Goal: Task Accomplishment & Management: Use online tool/utility

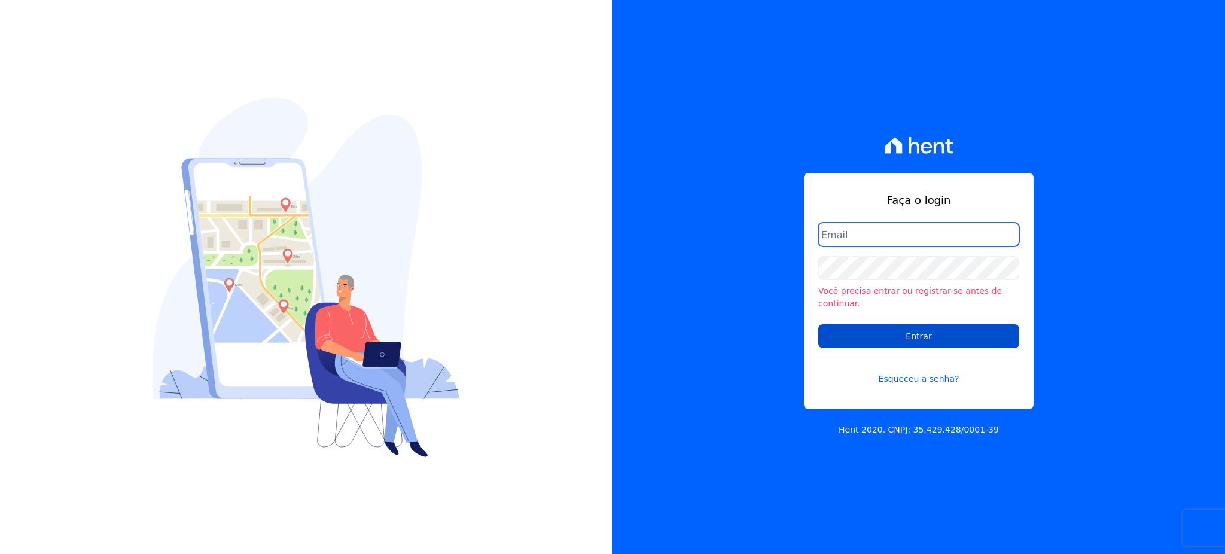
type input "gleice.santos@alcanceengenharia.com.br"
click at [930, 324] on input "Entrar" at bounding box center [919, 336] width 201 height 24
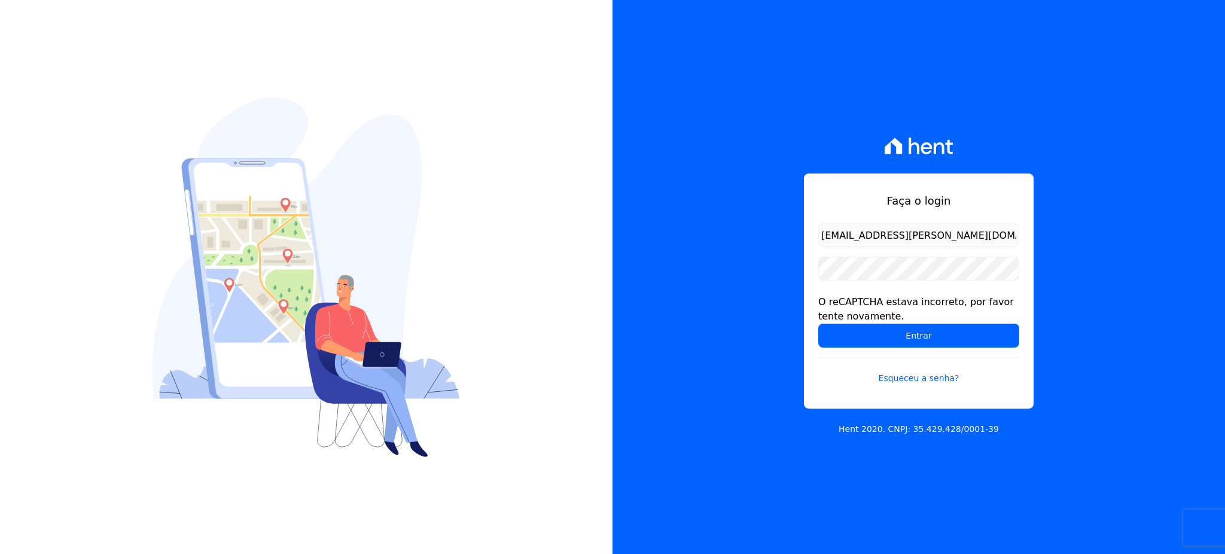
drag, startPoint x: 951, startPoint y: 331, endPoint x: 851, endPoint y: 151, distance: 206.3
click at [951, 331] on input "Entrar" at bounding box center [919, 336] width 201 height 24
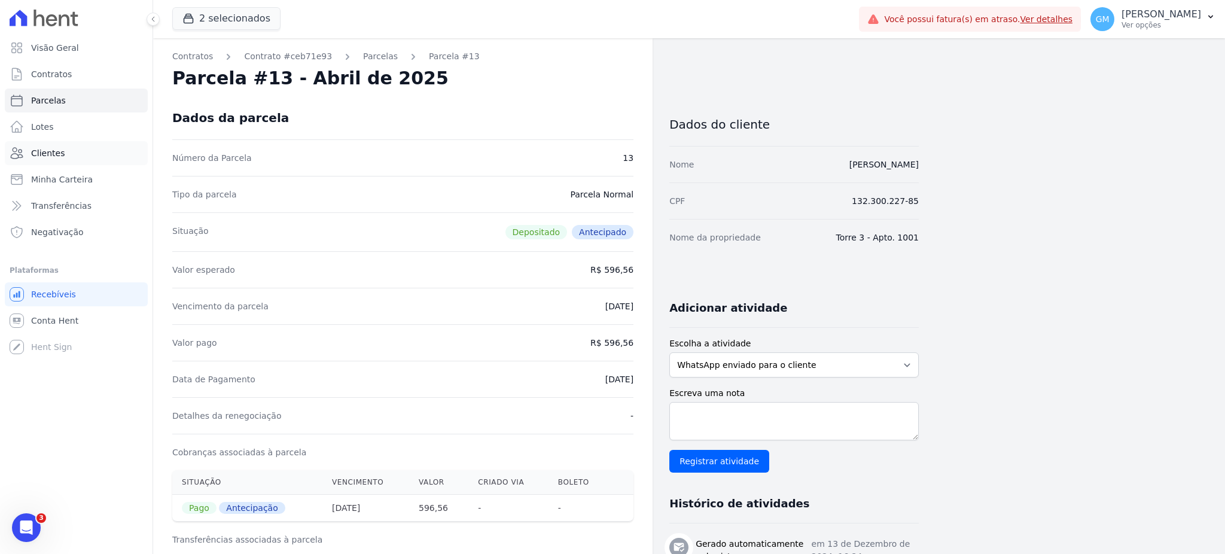
click at [41, 156] on span "Clientes" at bounding box center [48, 153] width 34 height 12
click at [196, 12] on button "2 selecionados" at bounding box center [226, 18] width 108 height 23
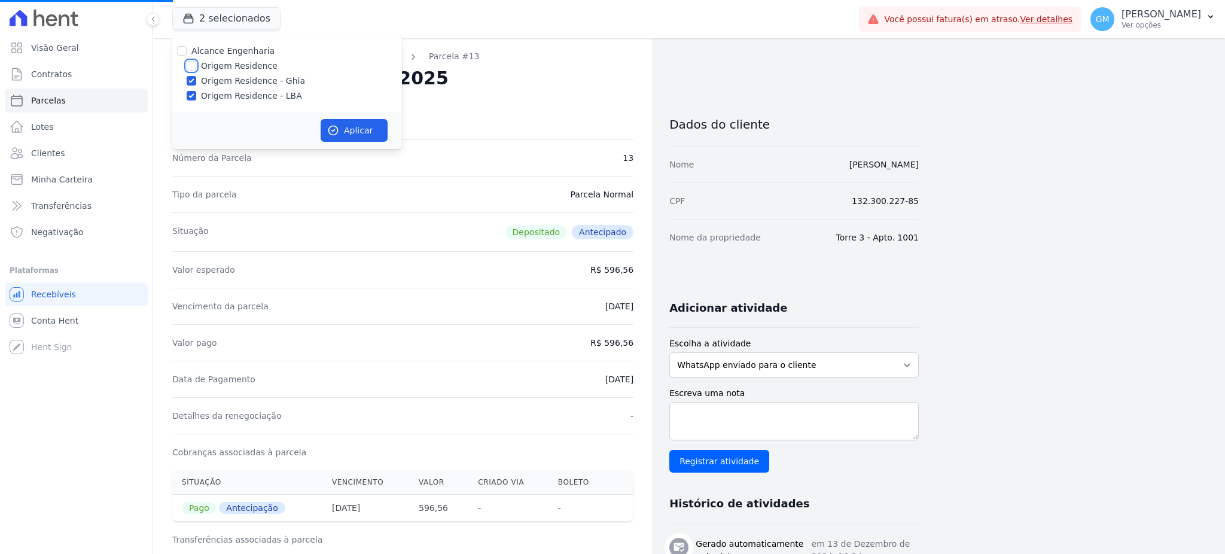
click at [189, 63] on input "Origem Residence" at bounding box center [192, 66] width 10 height 10
checkbox input "true"
click at [346, 130] on button "Aplicar" at bounding box center [354, 130] width 67 height 23
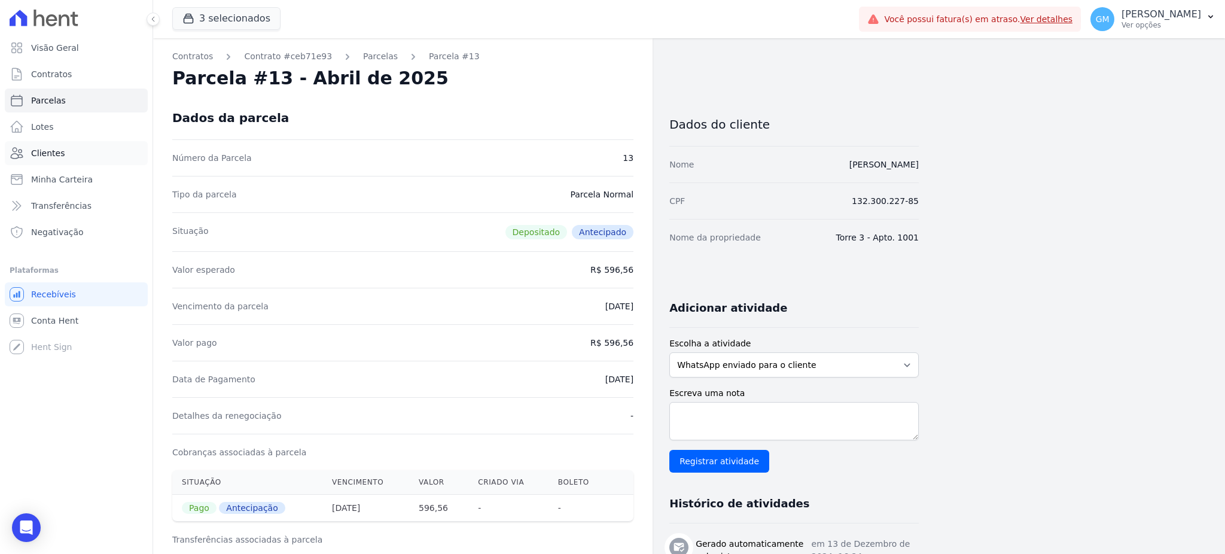
click at [67, 150] on link "Clientes" at bounding box center [76, 153] width 143 height 24
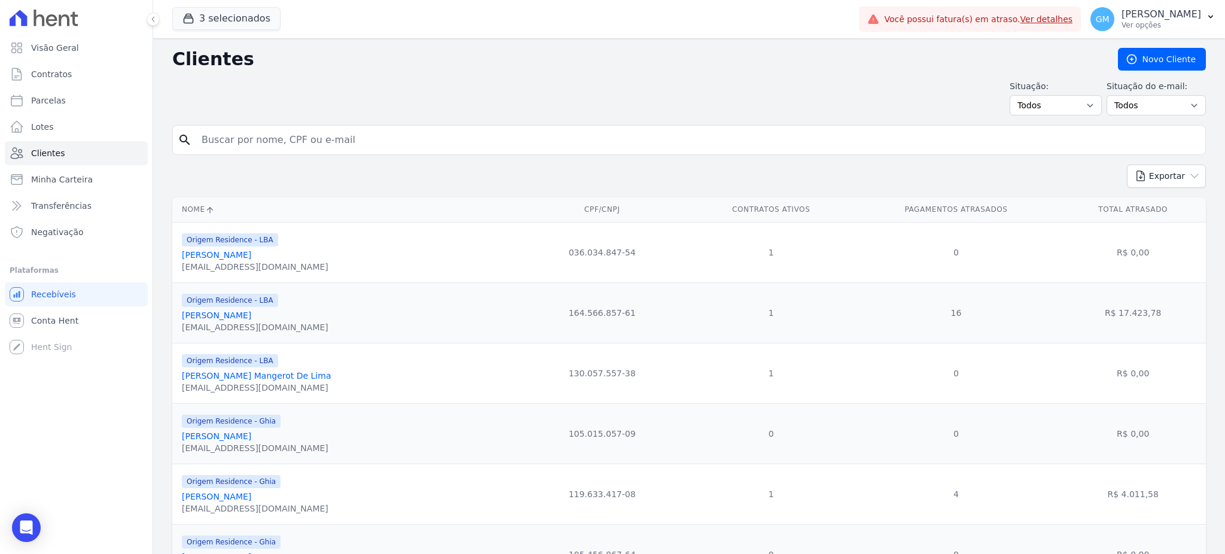
click at [229, 135] on input "search" at bounding box center [697, 140] width 1006 height 24
paste input "Elvis Glauber de Souza Barbosa"
type input "Elvis Glauber de Souza Barbosa"
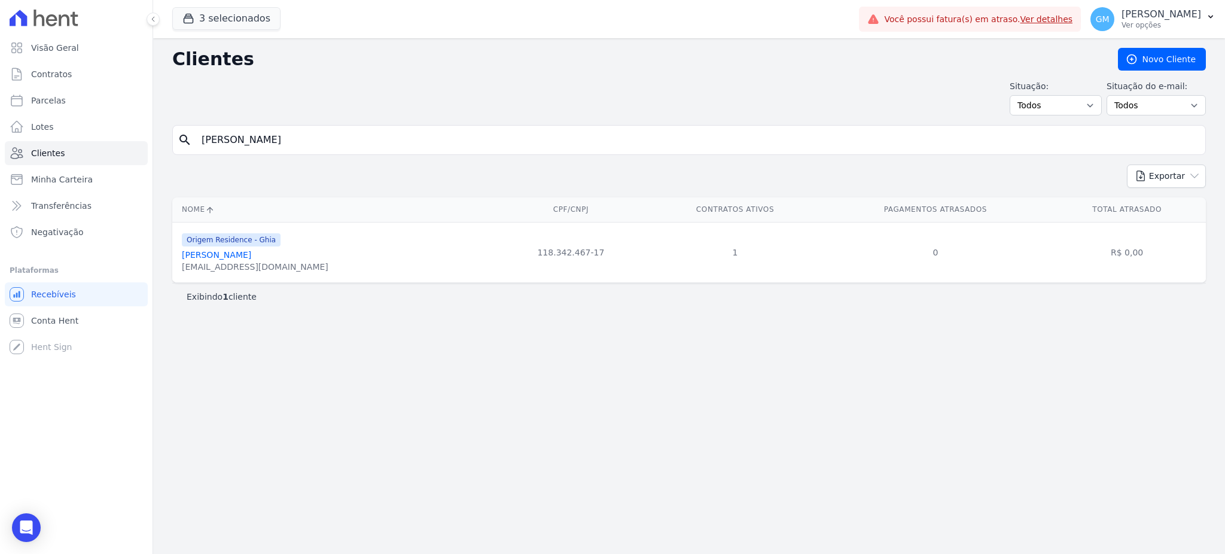
click at [241, 254] on link "Elvis Glauber De Souza Barbosa" at bounding box center [216, 255] width 69 height 10
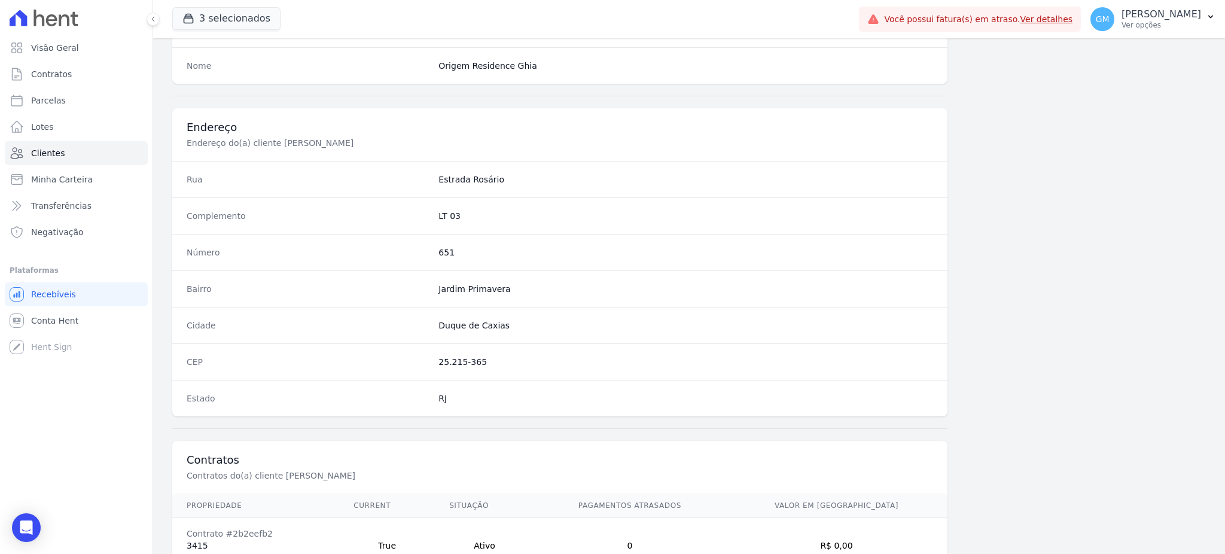
scroll to position [566, 0]
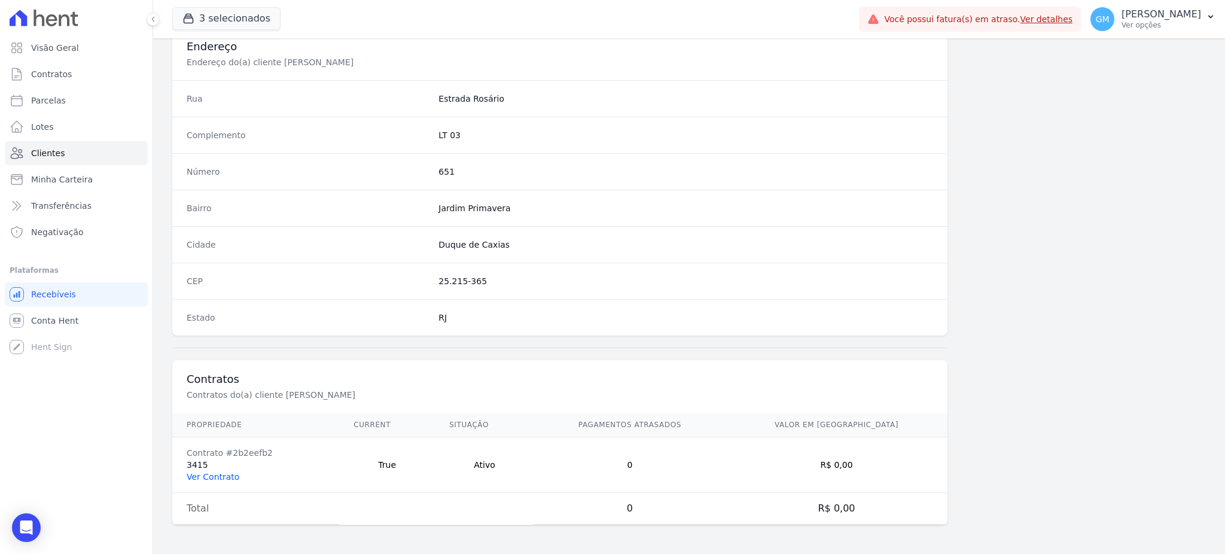
drag, startPoint x: 214, startPoint y: 475, endPoint x: 223, endPoint y: 476, distance: 9.0
click at [214, 475] on link "Ver Contrato" at bounding box center [213, 477] width 53 height 10
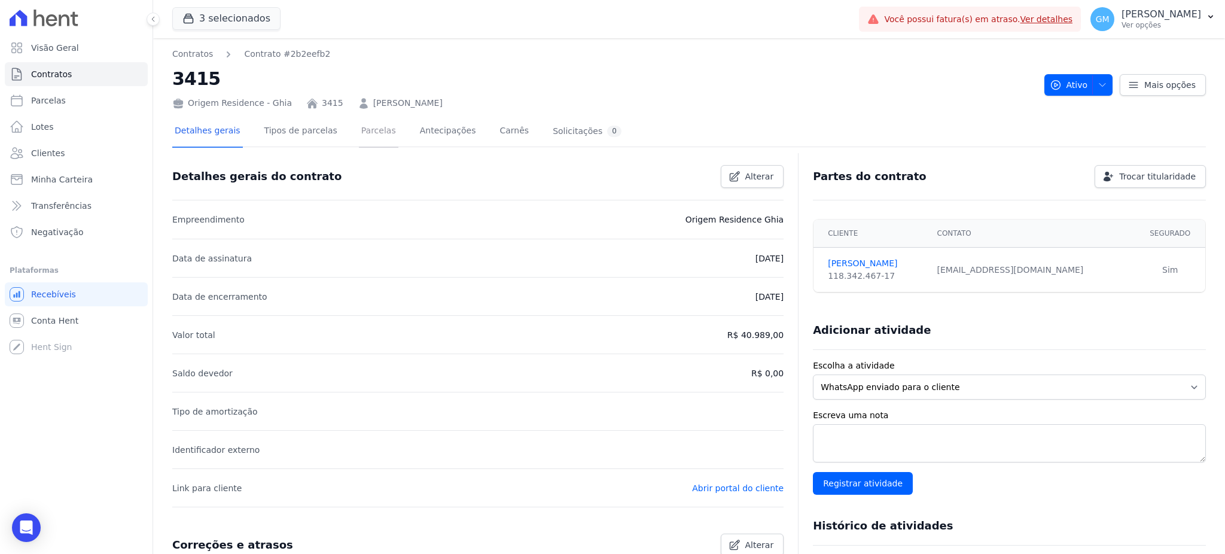
click at [363, 126] on link "Parcelas" at bounding box center [378, 132] width 39 height 32
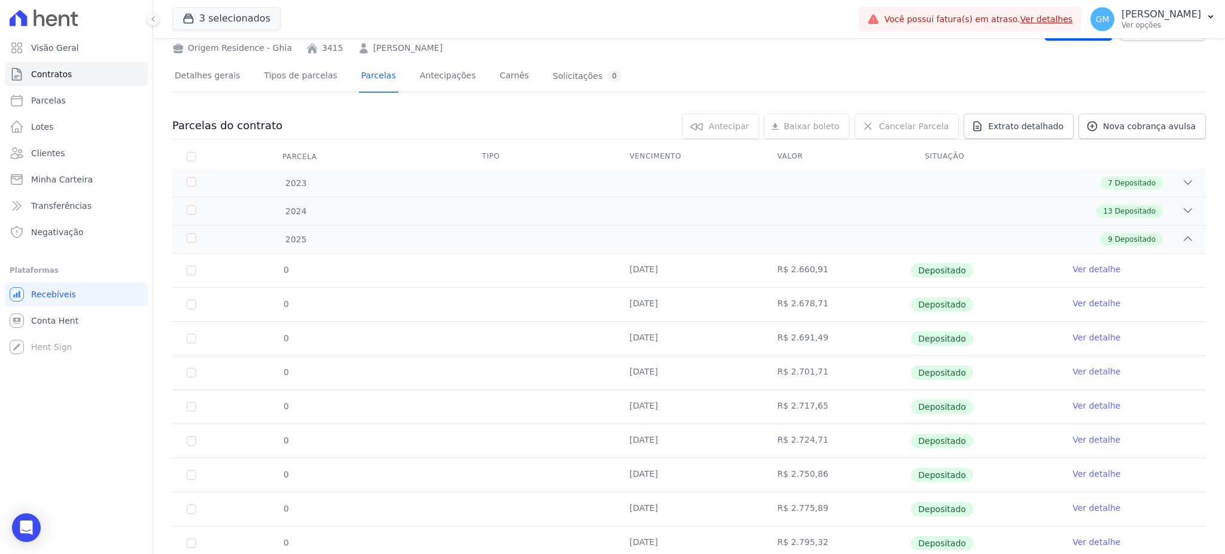
scroll to position [96, 0]
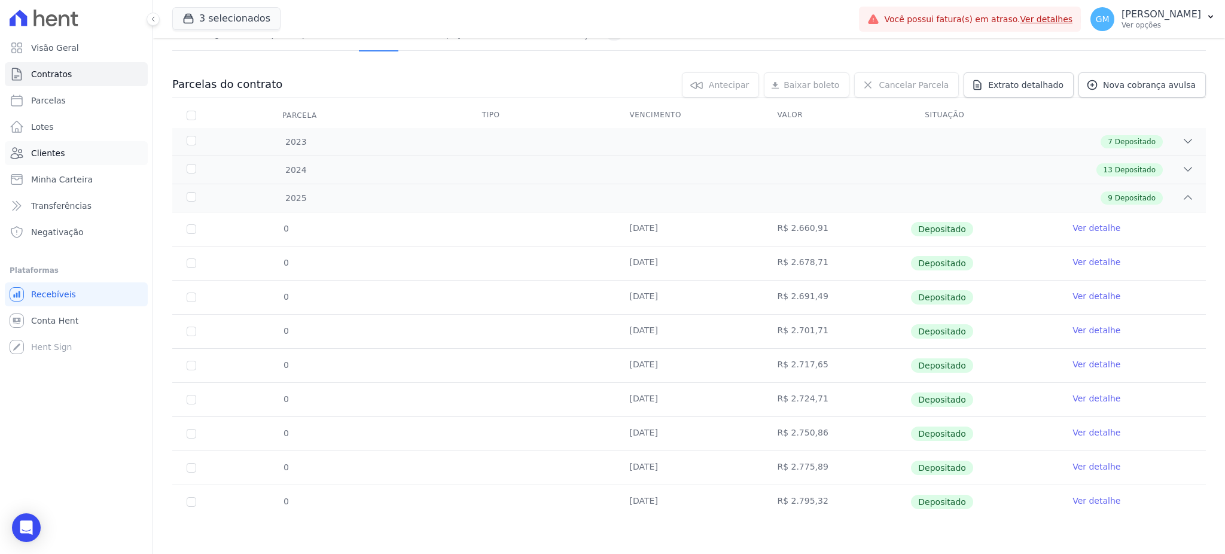
click at [56, 148] on span "Clientes" at bounding box center [48, 153] width 34 height 12
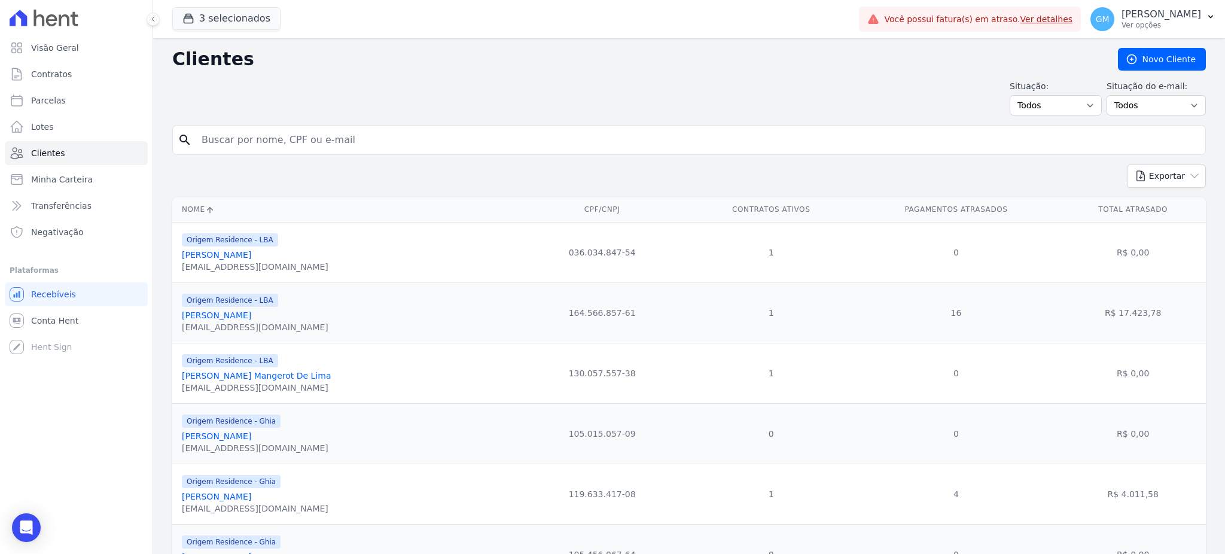
click at [237, 139] on input "search" at bounding box center [697, 140] width 1006 height 24
paste input "aulo Cesar Nunes Rodrigues"
type input "aulo Cesar Nunes Rodrigues"
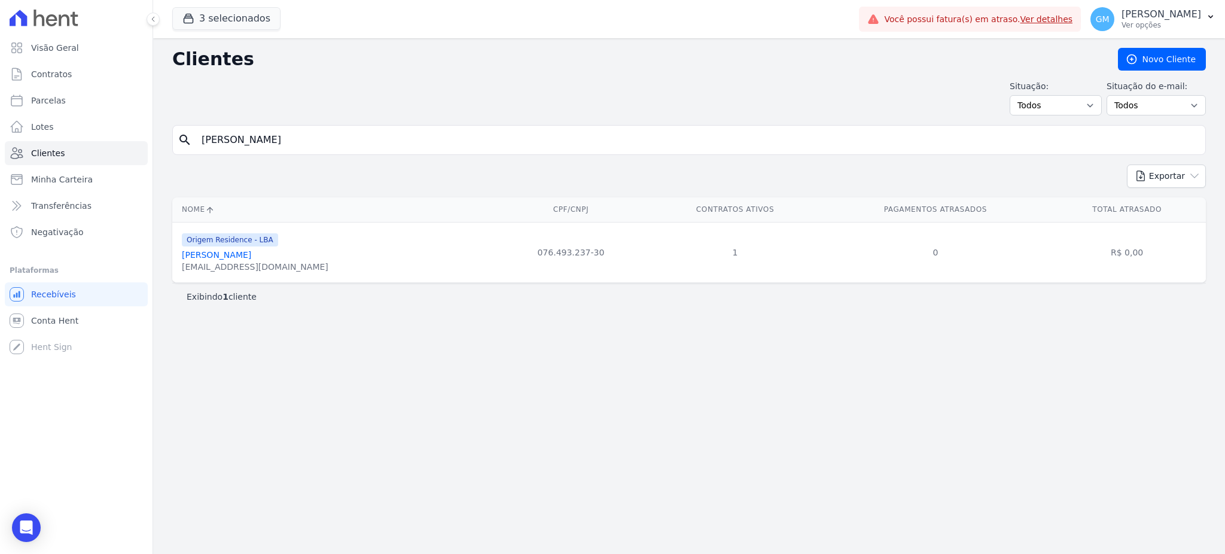
click at [248, 252] on link "[PERSON_NAME]" at bounding box center [216, 255] width 69 height 10
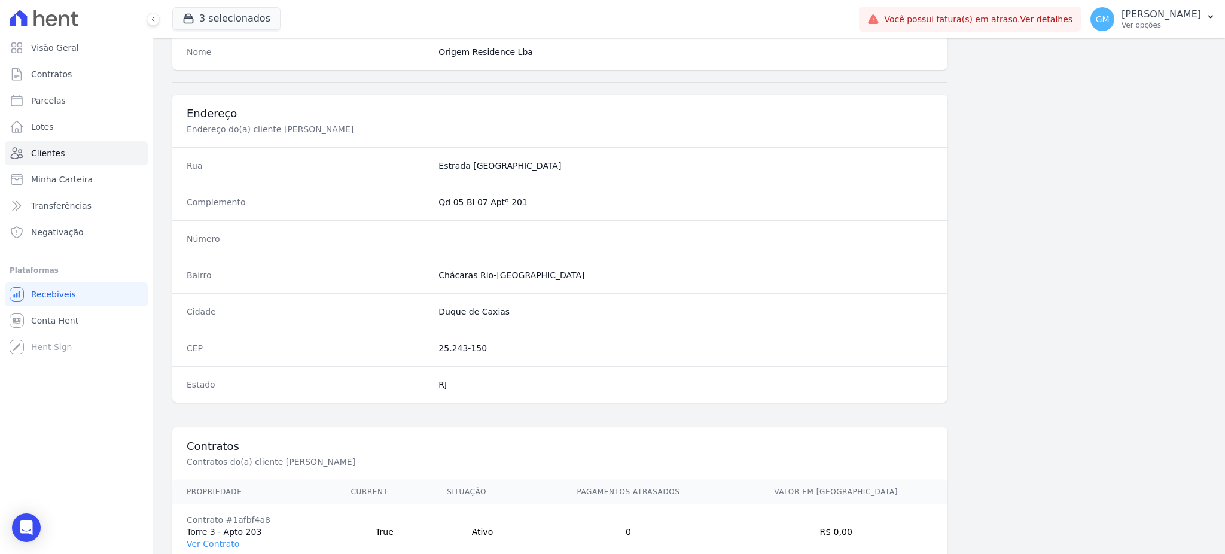
scroll to position [566, 0]
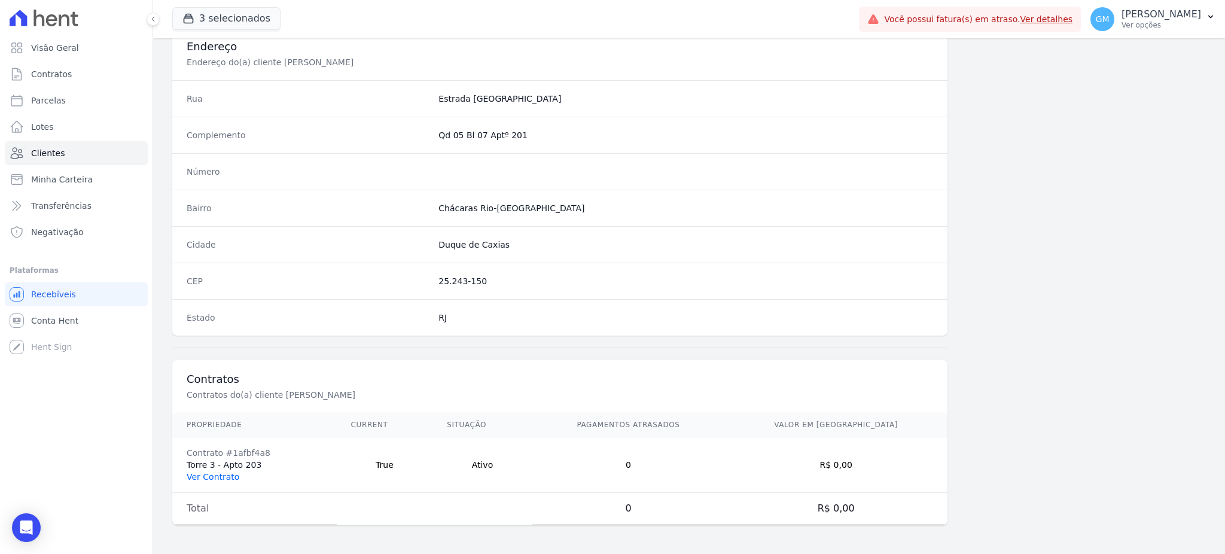
click at [220, 478] on link "Ver Contrato" at bounding box center [213, 477] width 53 height 10
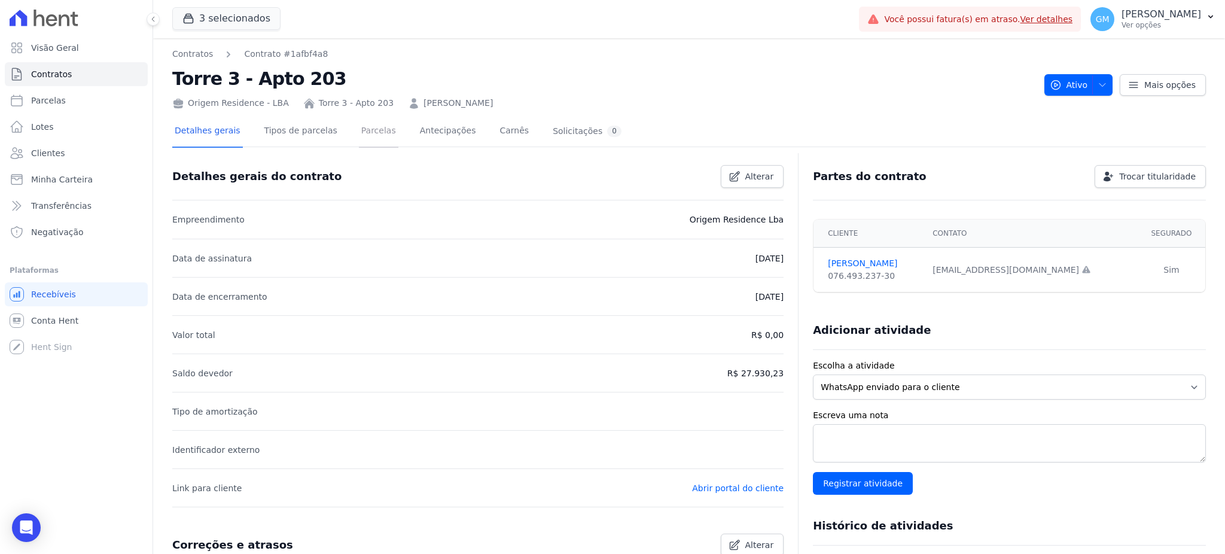
click at [364, 134] on link "Parcelas" at bounding box center [378, 132] width 39 height 32
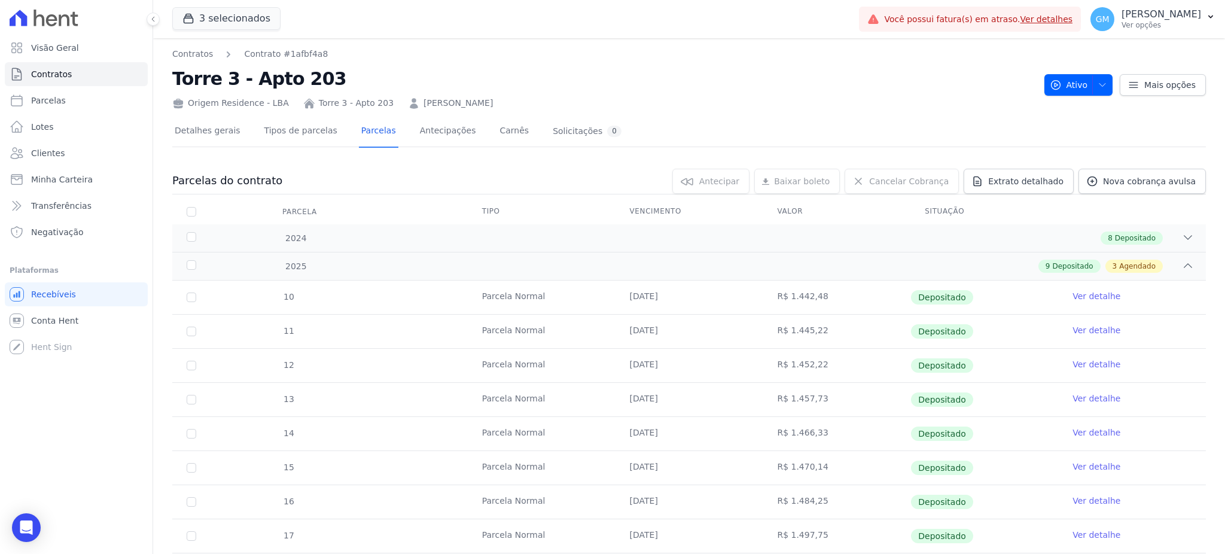
scroll to position [227, 0]
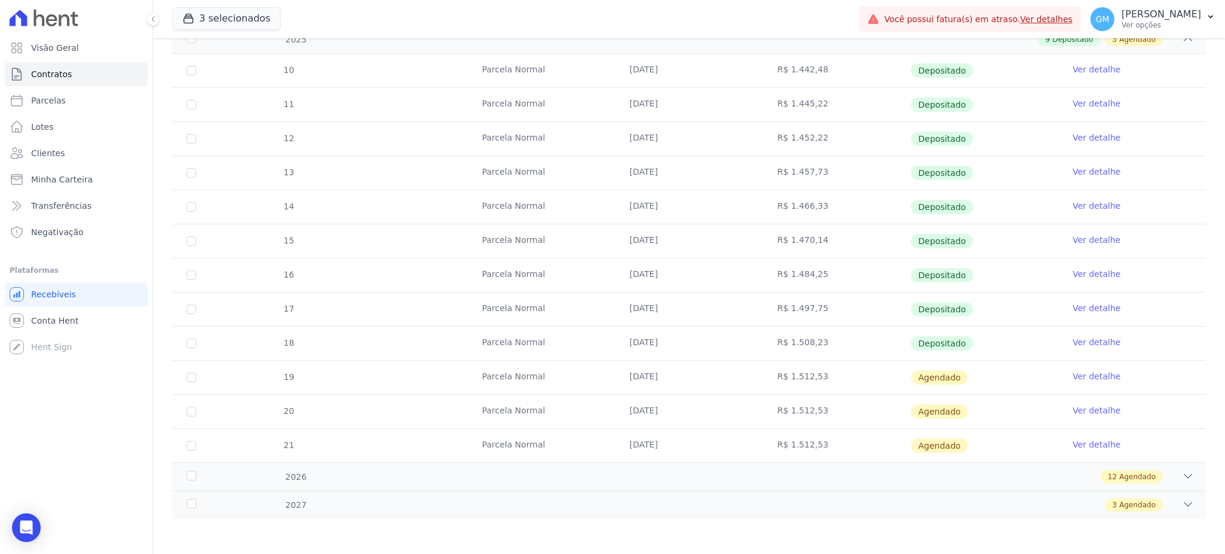
click at [1085, 338] on link "Ver detalhe" at bounding box center [1097, 342] width 48 height 12
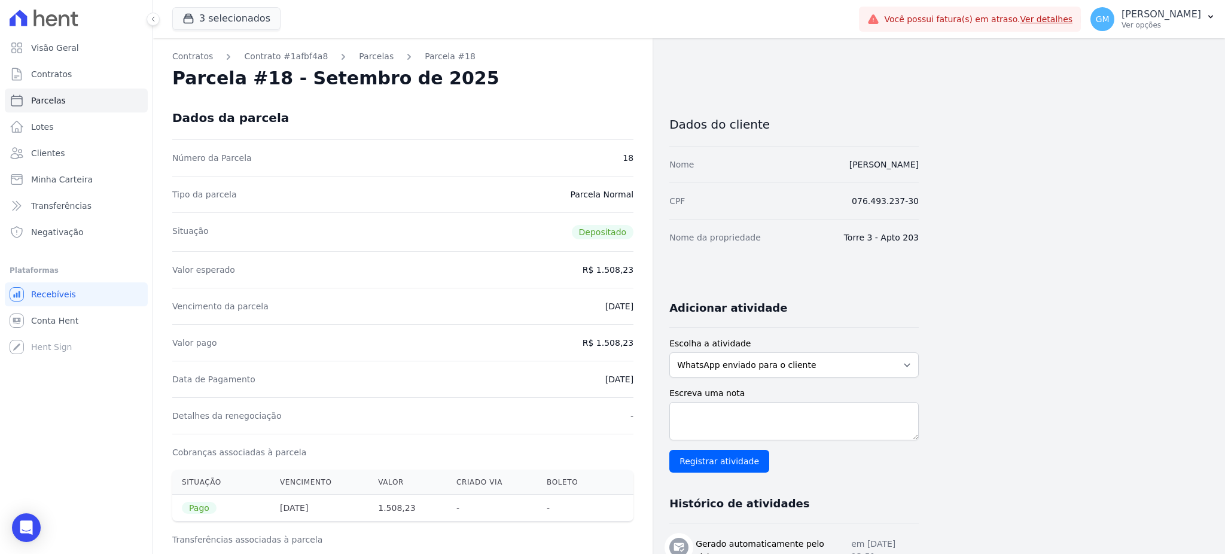
drag, startPoint x: 668, startPoint y: 236, endPoint x: 525, endPoint y: 104, distance: 194.4
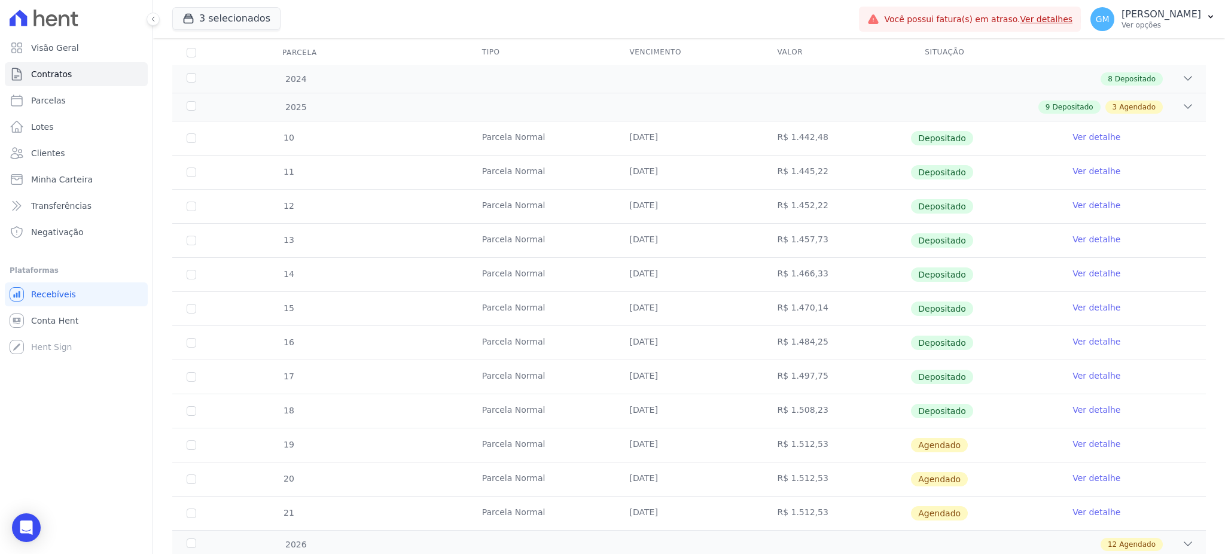
scroll to position [227, 0]
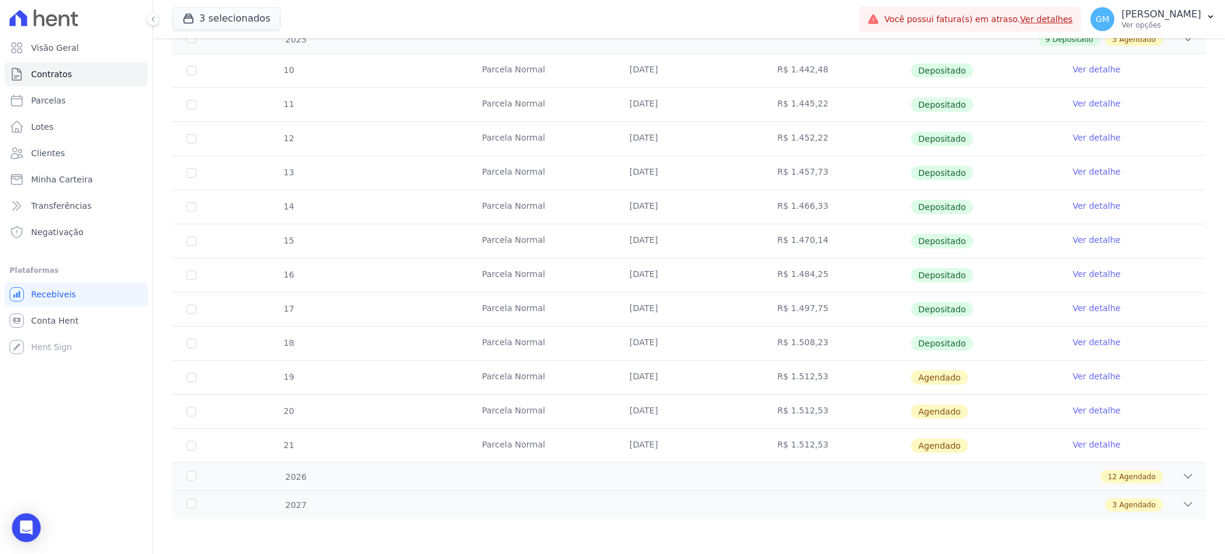
click at [1073, 376] on link "Ver detalhe" at bounding box center [1097, 376] width 48 height 12
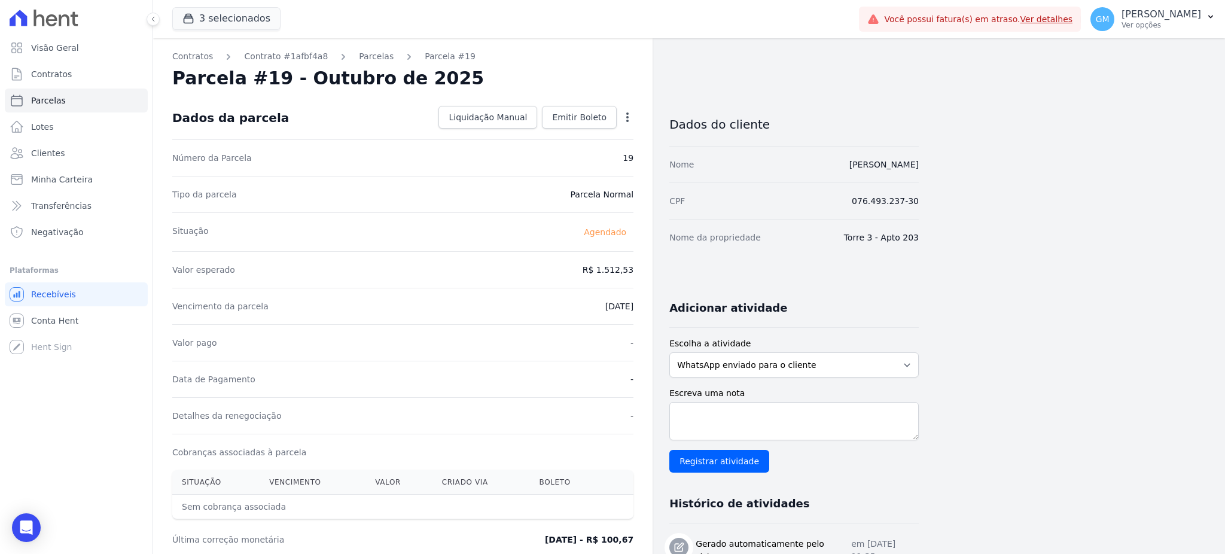
click at [626, 114] on icon "button" at bounding box center [628, 117] width 12 height 12
click at [559, 127] on link "Alterar" at bounding box center [576, 134] width 105 height 22
drag, startPoint x: 580, startPoint y: 268, endPoint x: 652, endPoint y: 272, distance: 71.9
click at [652, 272] on div "Contratos Contrato #1afbf4a8 Parcelas Parcela #19 Parcela #19 - Outubro de 2025…" at bounding box center [403, 519] width 500 height 963
paste input ".51139"
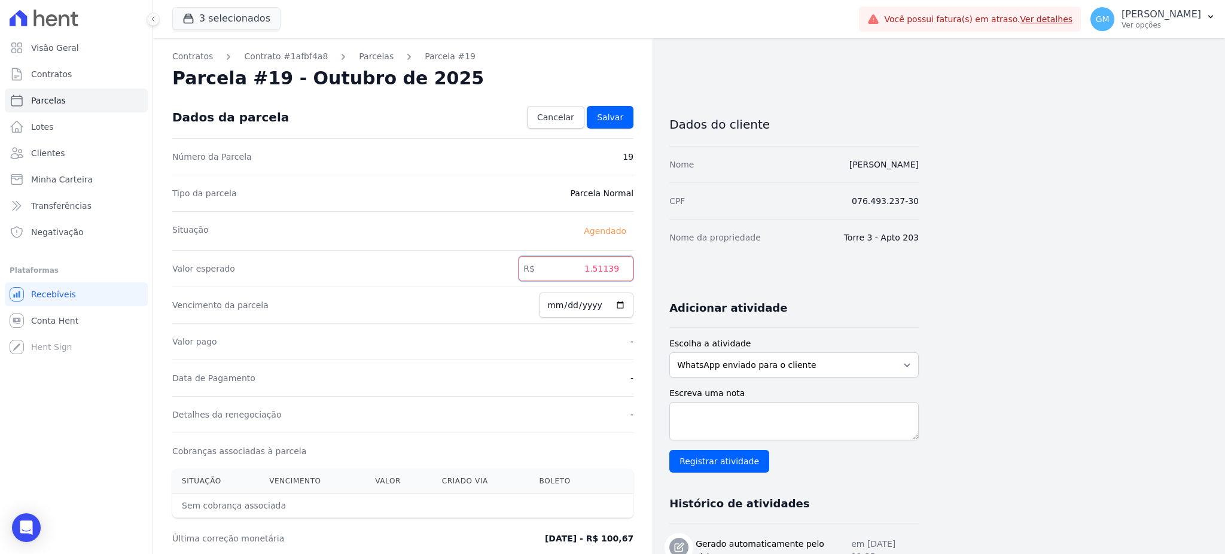
click at [598, 269] on input "1.51139" at bounding box center [576, 268] width 115 height 25
click at [613, 273] on input "151139" at bounding box center [576, 268] width 115 height 25
click at [611, 270] on input "151139" at bounding box center [576, 268] width 115 height 25
type input "1511.39"
click at [617, 111] on span "Salvar" at bounding box center [610, 117] width 26 height 12
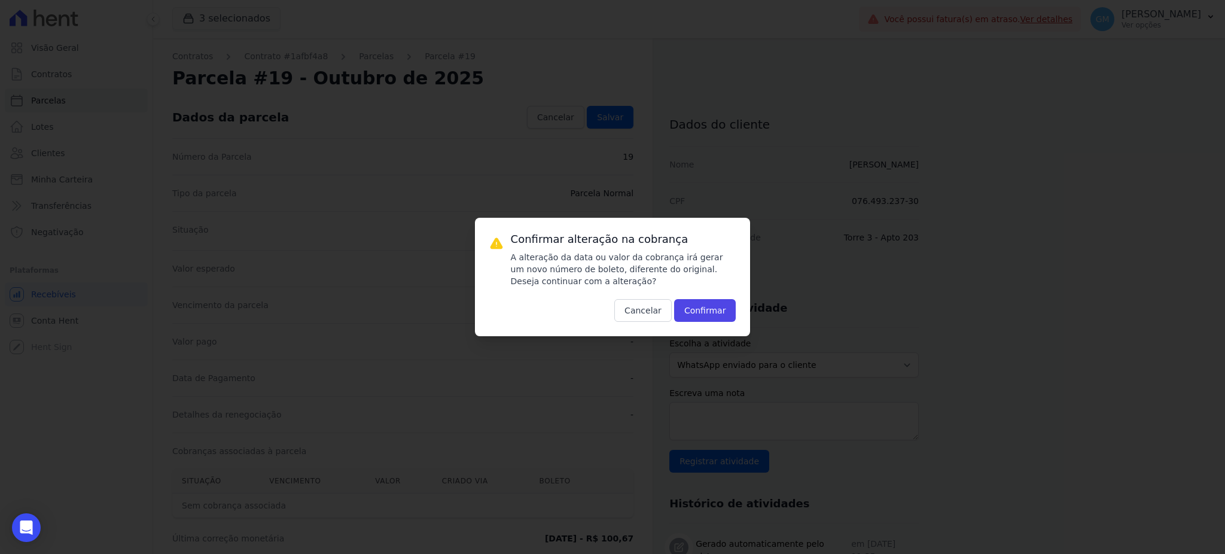
click at [705, 323] on div "Confirmar alteração na cobrança A alteração da data ou valor da cobrança irá ge…" at bounding box center [613, 277] width 276 height 118
click at [704, 314] on button "Confirmar" at bounding box center [705, 310] width 62 height 23
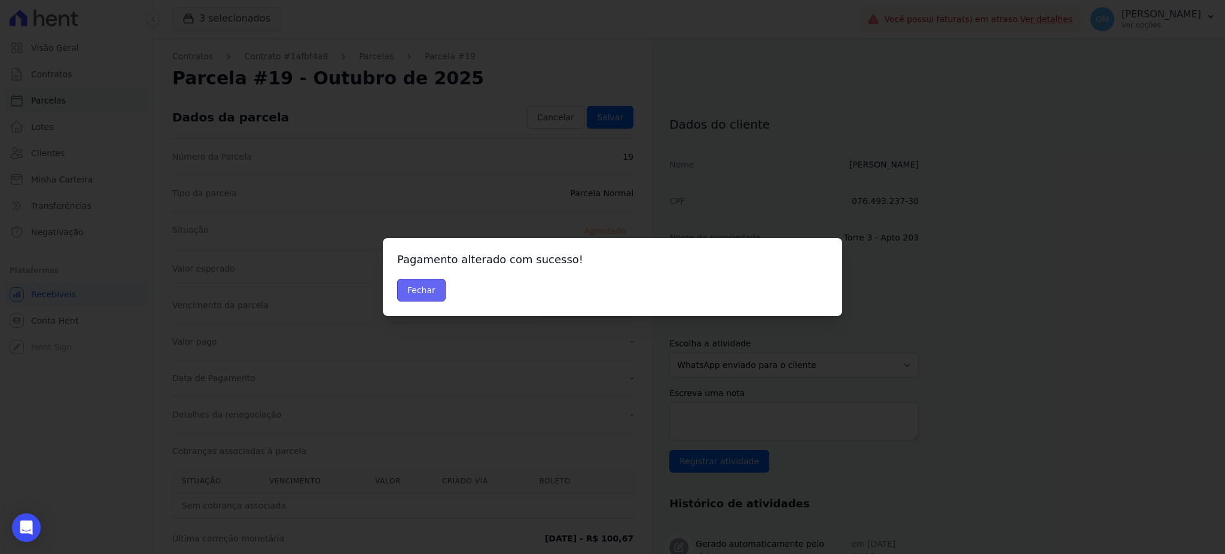
drag, startPoint x: 424, startPoint y: 296, endPoint x: 272, endPoint y: 10, distance: 324.1
click at [422, 295] on button "Fechar" at bounding box center [421, 290] width 48 height 23
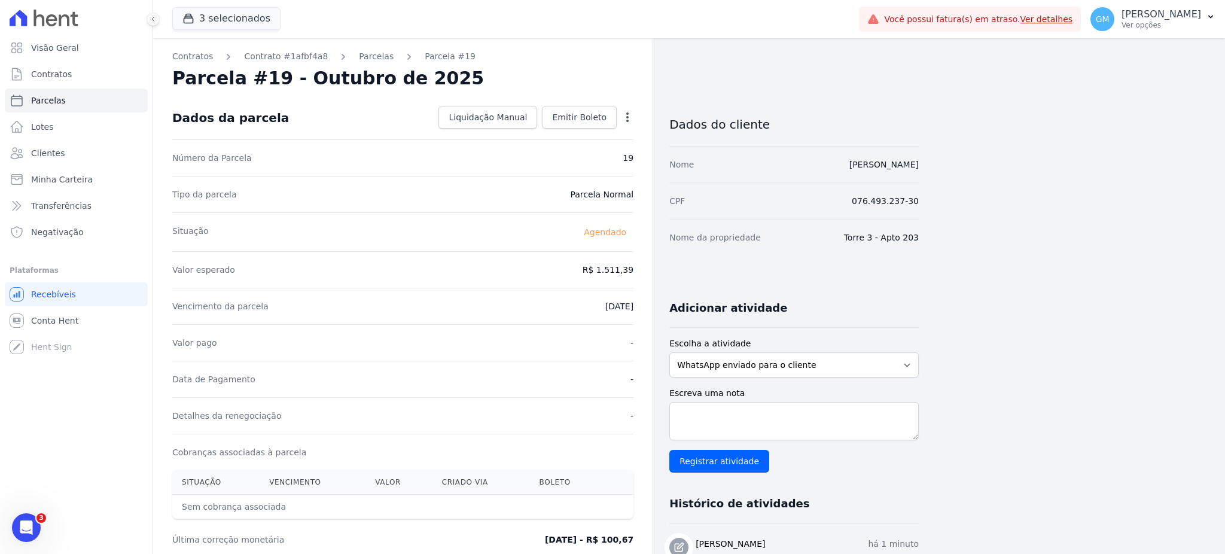
click at [613, 367] on div "Data de Pagamento -" at bounding box center [402, 379] width 461 height 36
click at [629, 115] on icon "button" at bounding box center [628, 117] width 12 height 12
click at [568, 131] on link "Alterar" at bounding box center [576, 134] width 105 height 22
click at [618, 306] on input "[DATE]" at bounding box center [586, 305] width 95 height 25
type input "2025-10-16"
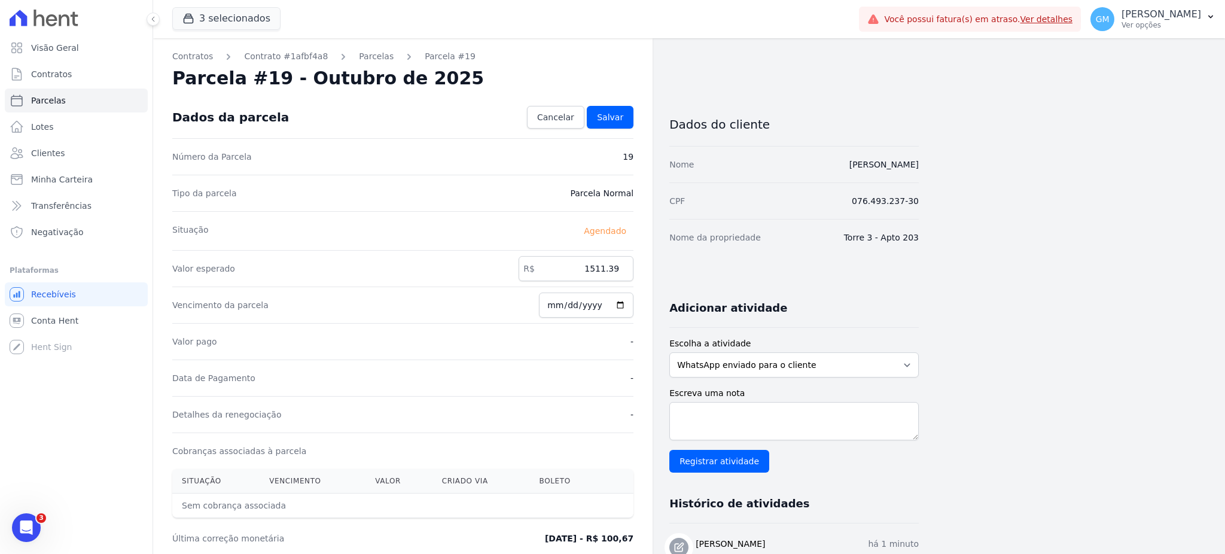
click at [522, 350] on div "Valor pago -" at bounding box center [402, 341] width 461 height 36
click at [610, 114] on span "Salvar" at bounding box center [610, 117] width 26 height 12
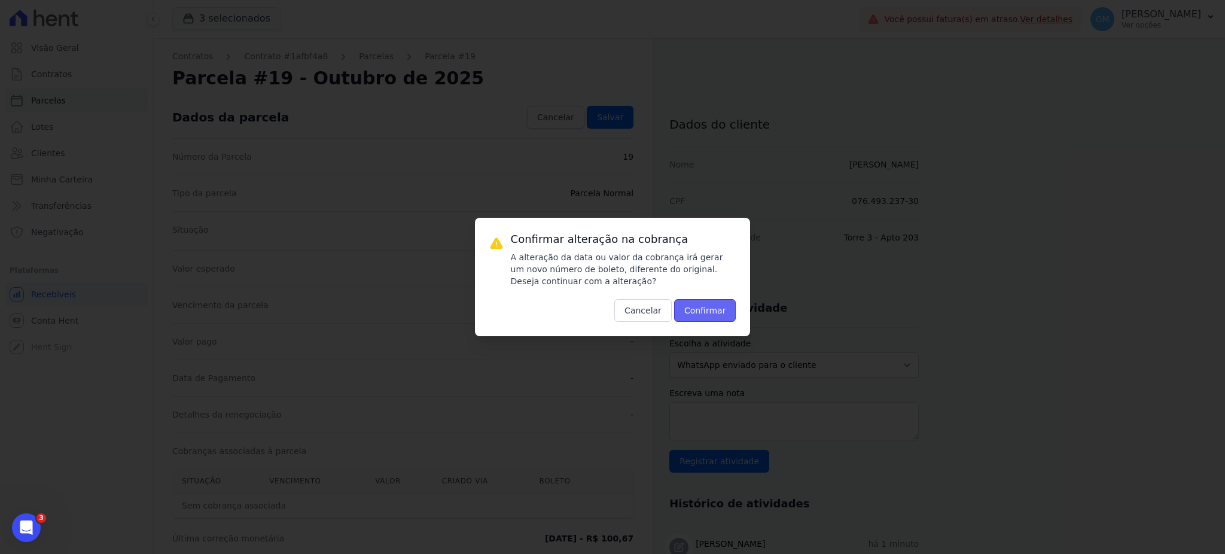
click at [716, 318] on button "Confirmar" at bounding box center [705, 310] width 62 height 23
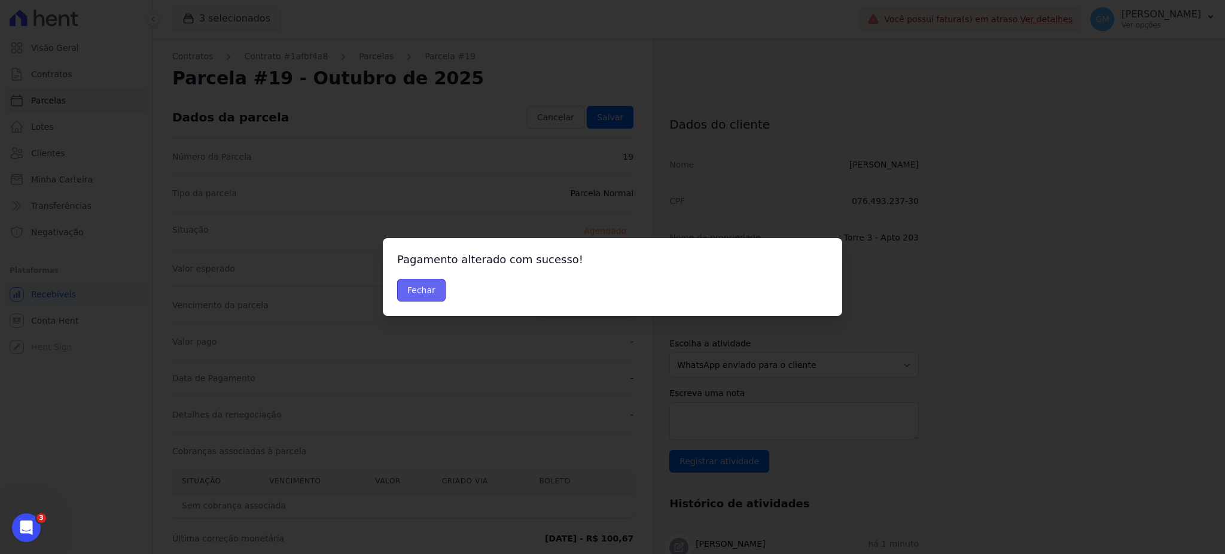
click at [425, 286] on button "Fechar" at bounding box center [421, 290] width 48 height 23
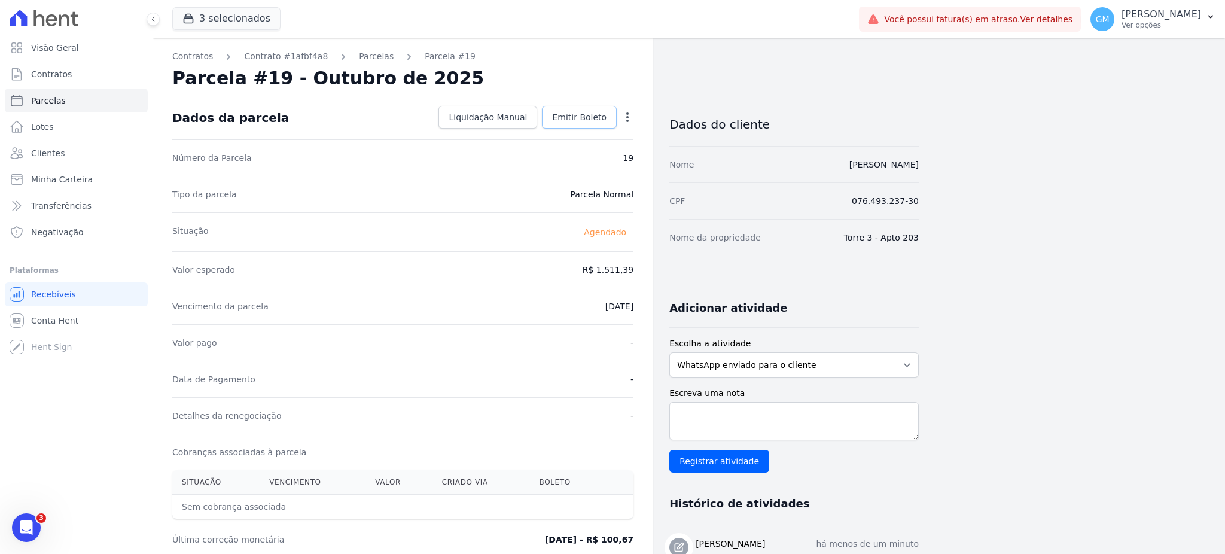
click at [577, 110] on link "Emitir Boleto" at bounding box center [579, 117] width 75 height 23
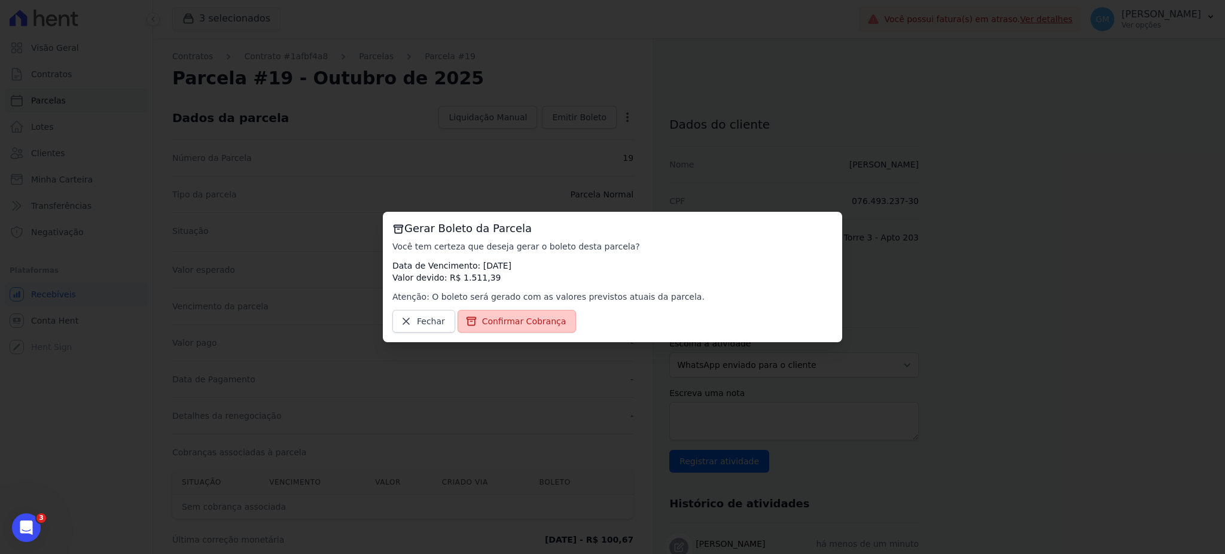
click at [512, 320] on span "Confirmar Cobrança" at bounding box center [524, 321] width 84 height 12
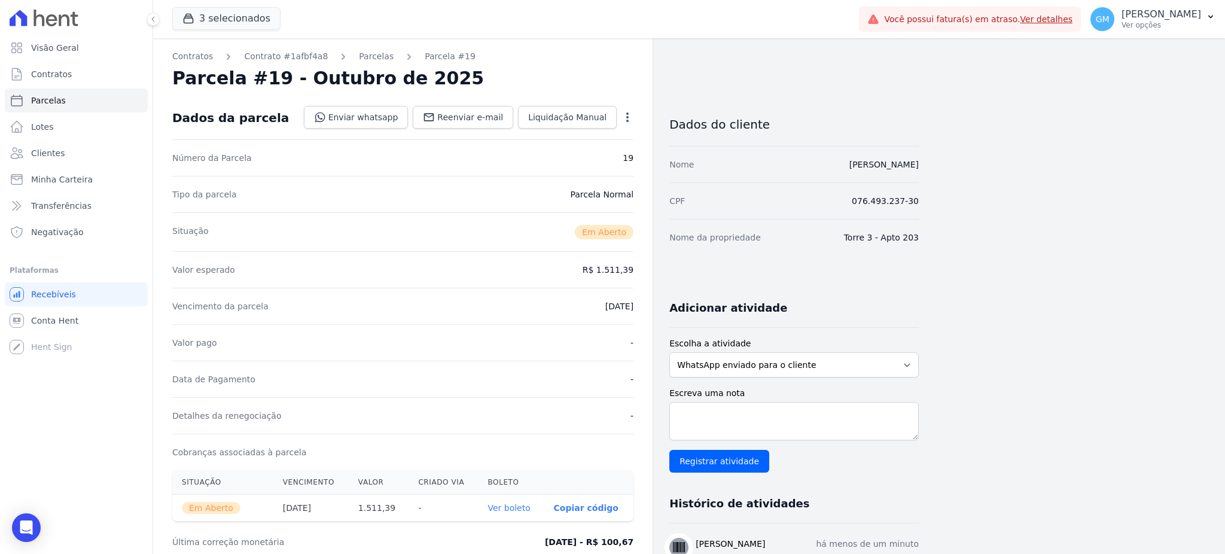
click at [530, 512] on link "Ver boleto" at bounding box center [509, 508] width 42 height 10
